Goal: Task Accomplishment & Management: Manage account settings

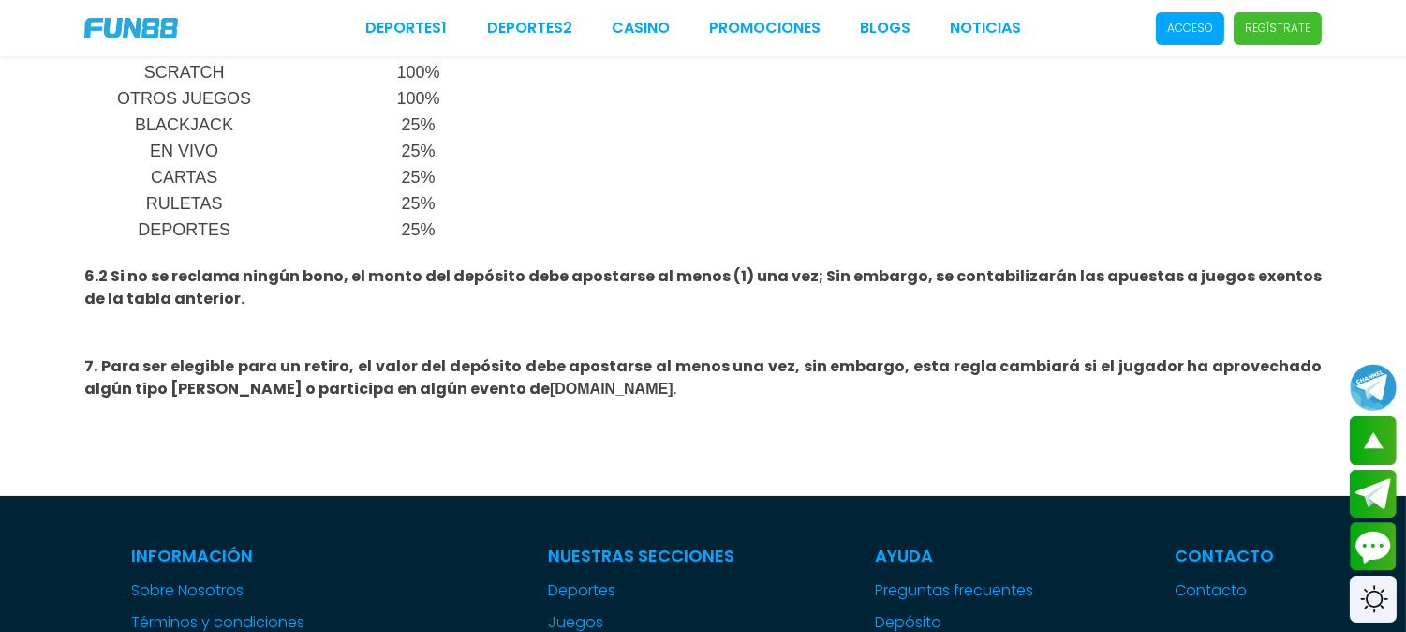
drag, startPoint x: 1228, startPoint y: 161, endPoint x: 1231, endPoint y: 152, distance: 9.8
click at [1228, 161] on div "Categoría de juego Valor de apuesta contado SLOTS 100% JACKPOT 100% BINGO 100% …" at bounding box center [703, 188] width 1238 height 469
click at [1253, 23] on p "Regístrate" at bounding box center [1278, 28] width 66 height 17
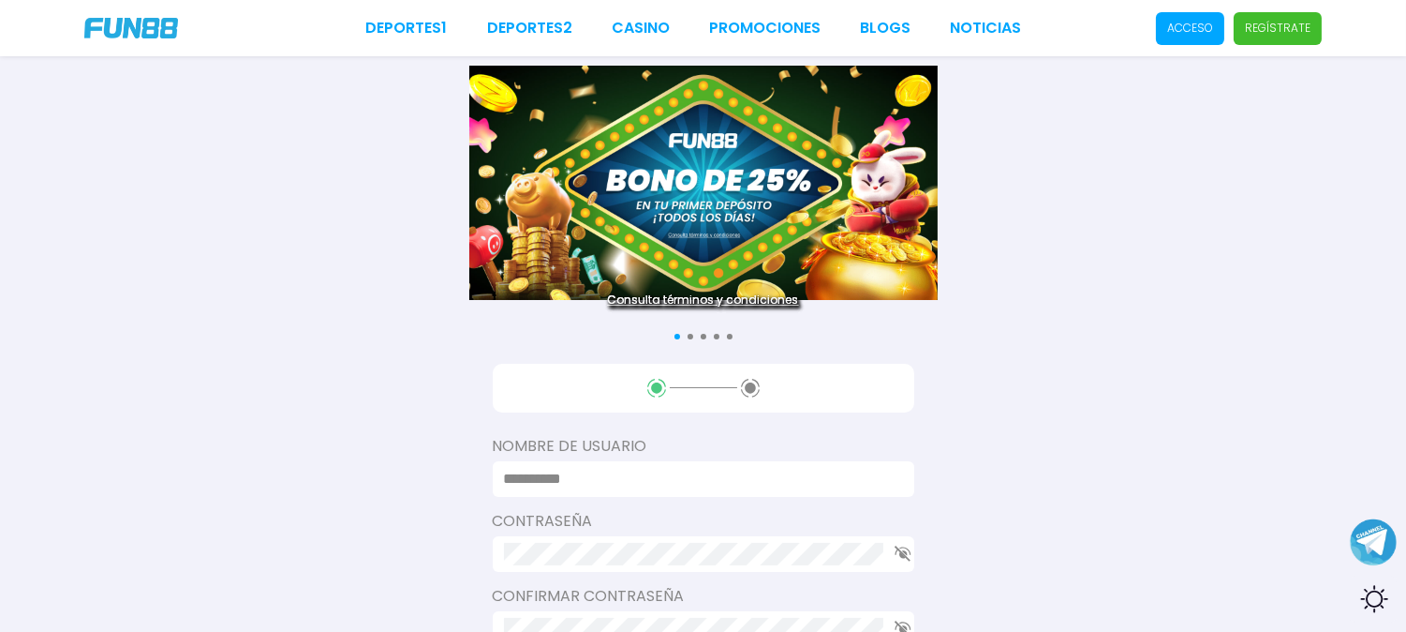
click at [1204, 35] on p "Acceso" at bounding box center [1191, 28] width 46 height 17
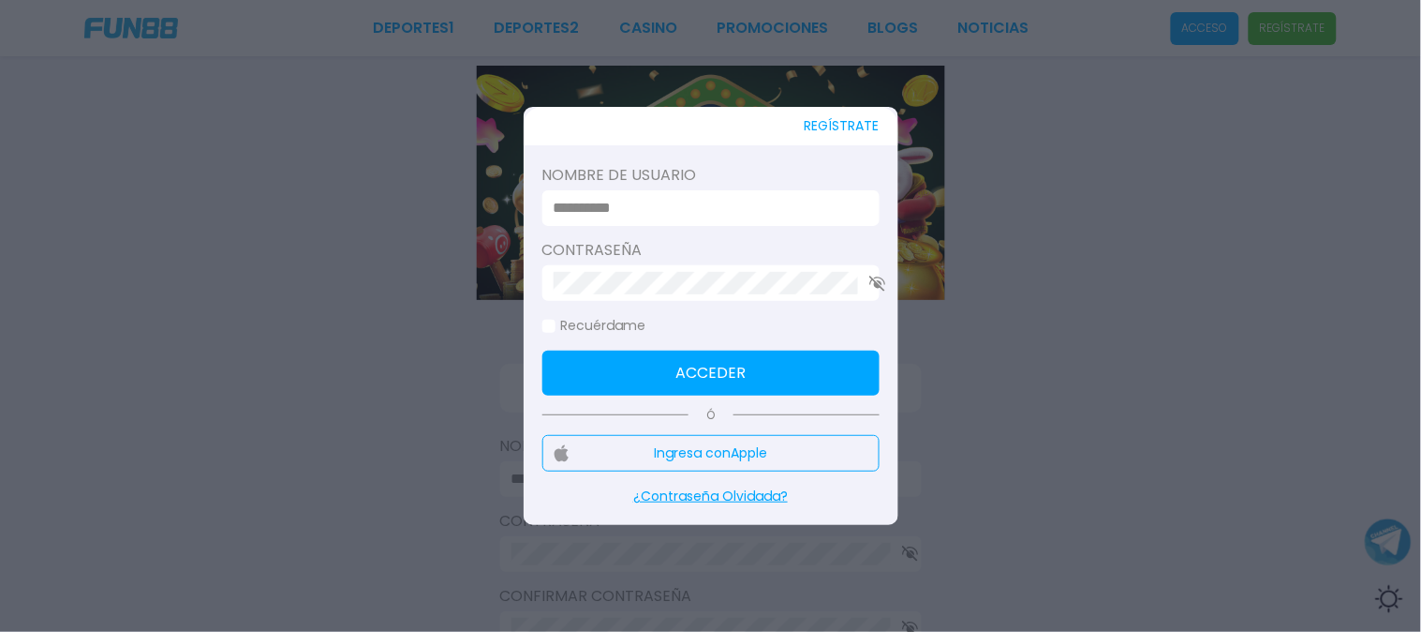
click at [737, 212] on input at bounding box center [706, 208] width 304 height 22
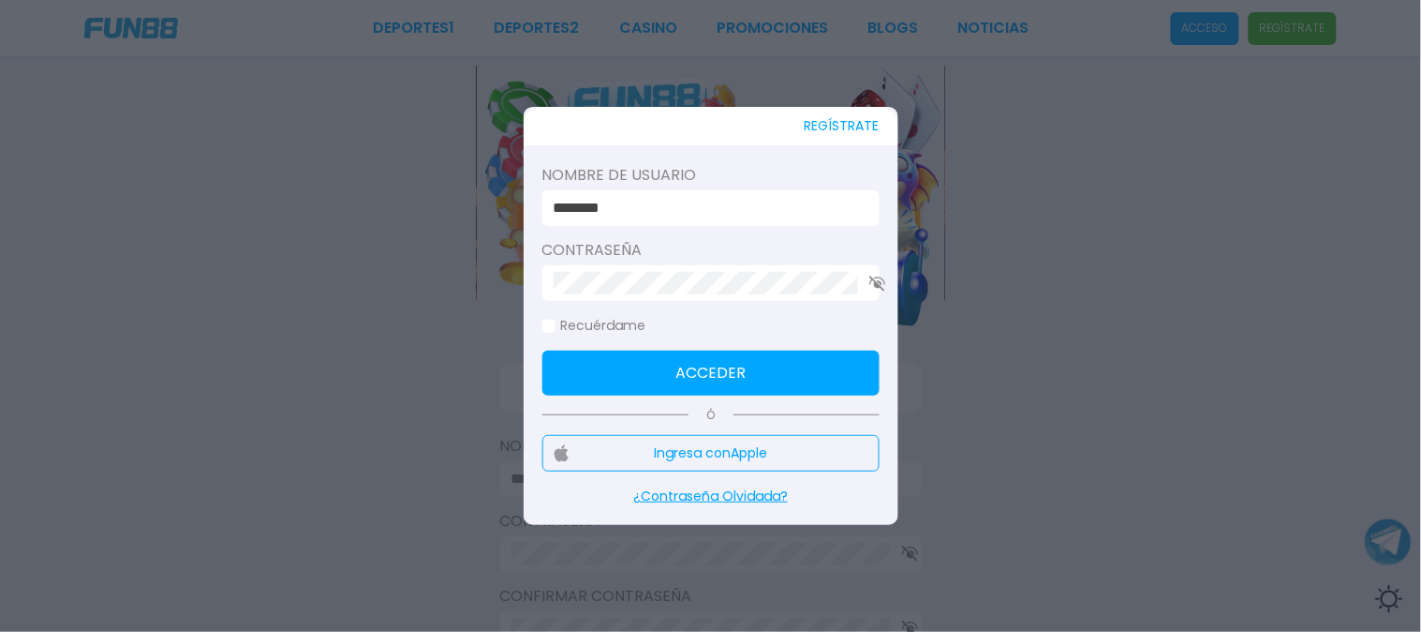
type input "********"
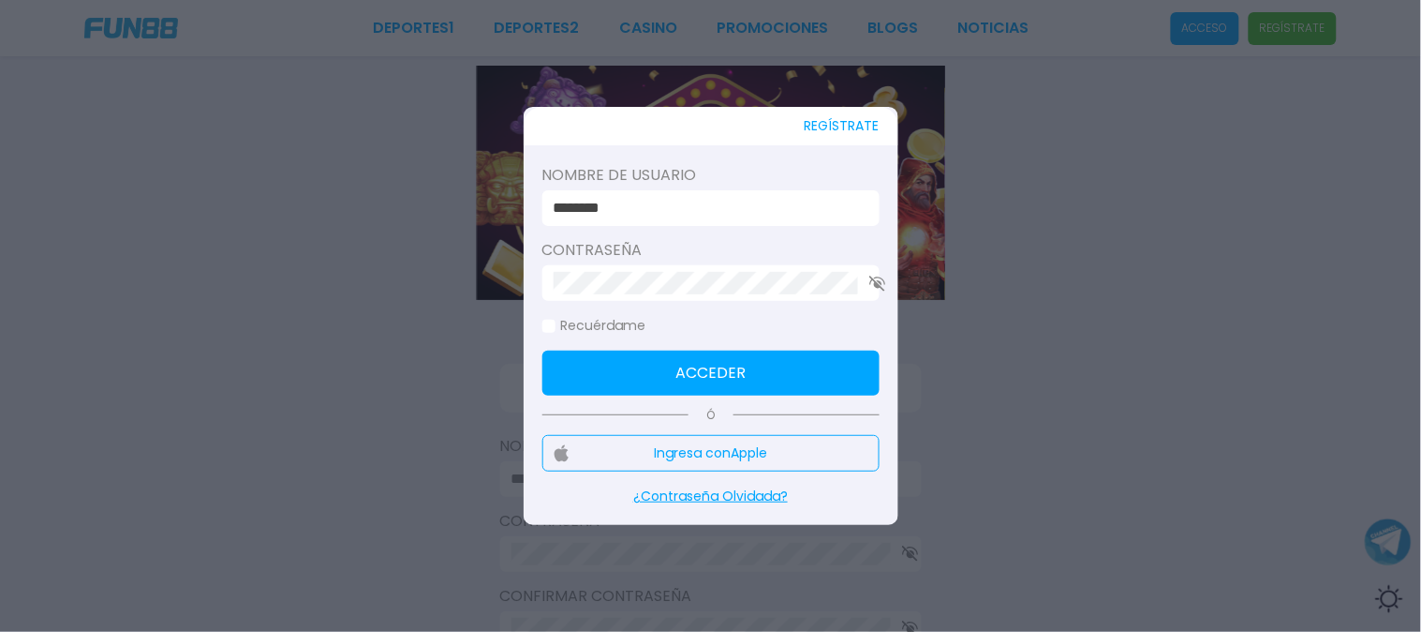
click button "Acceder" at bounding box center [711, 372] width 337 height 45
